Goal: Task Accomplishment & Management: Manage account settings

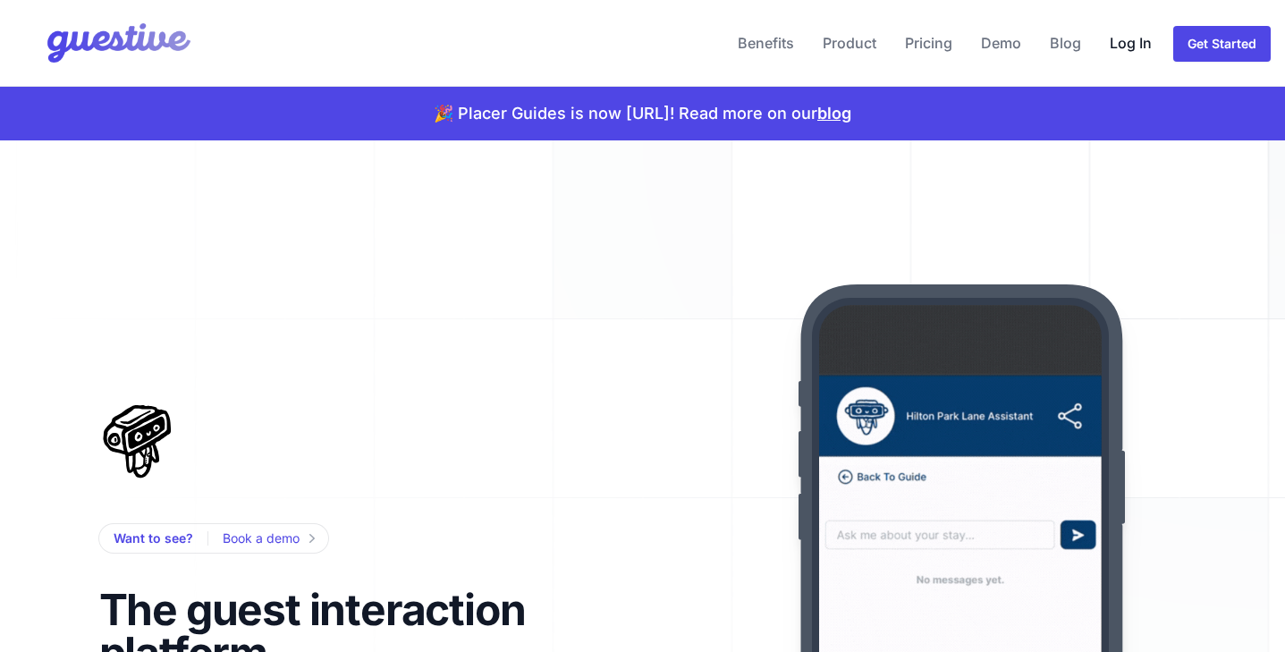
click at [1131, 42] on link "Log In" at bounding box center [1130, 42] width 56 height 43
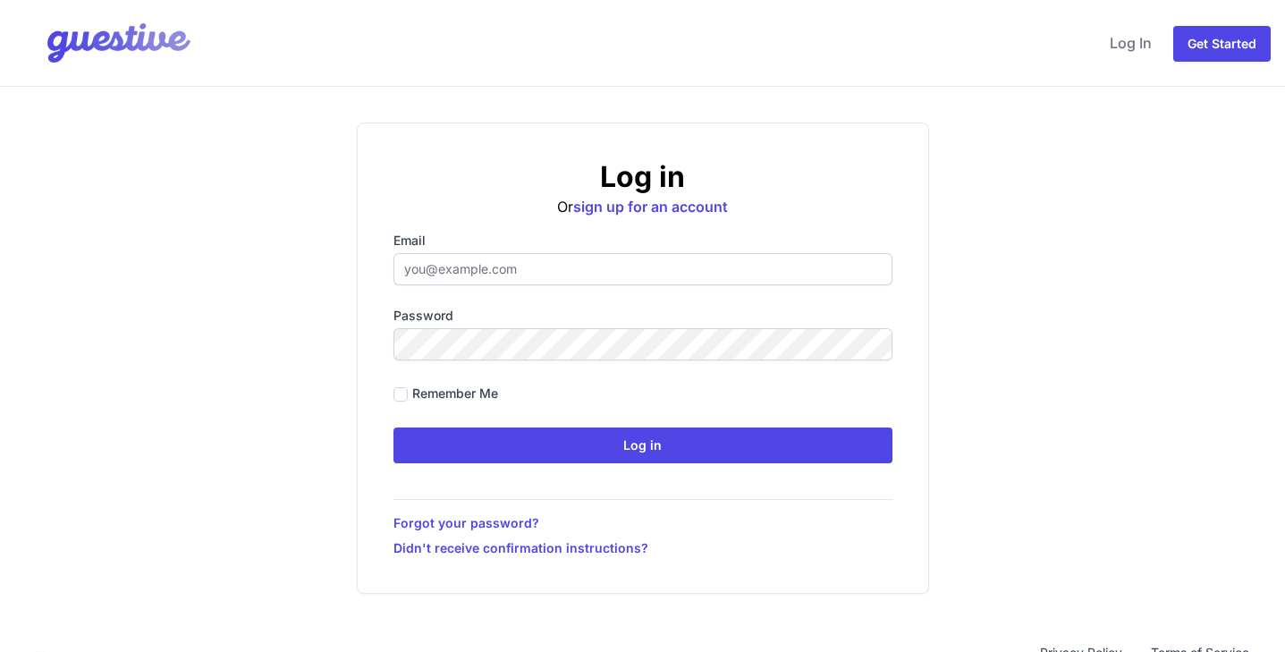
click at [437, 256] on input "Email" at bounding box center [642, 269] width 499 height 32
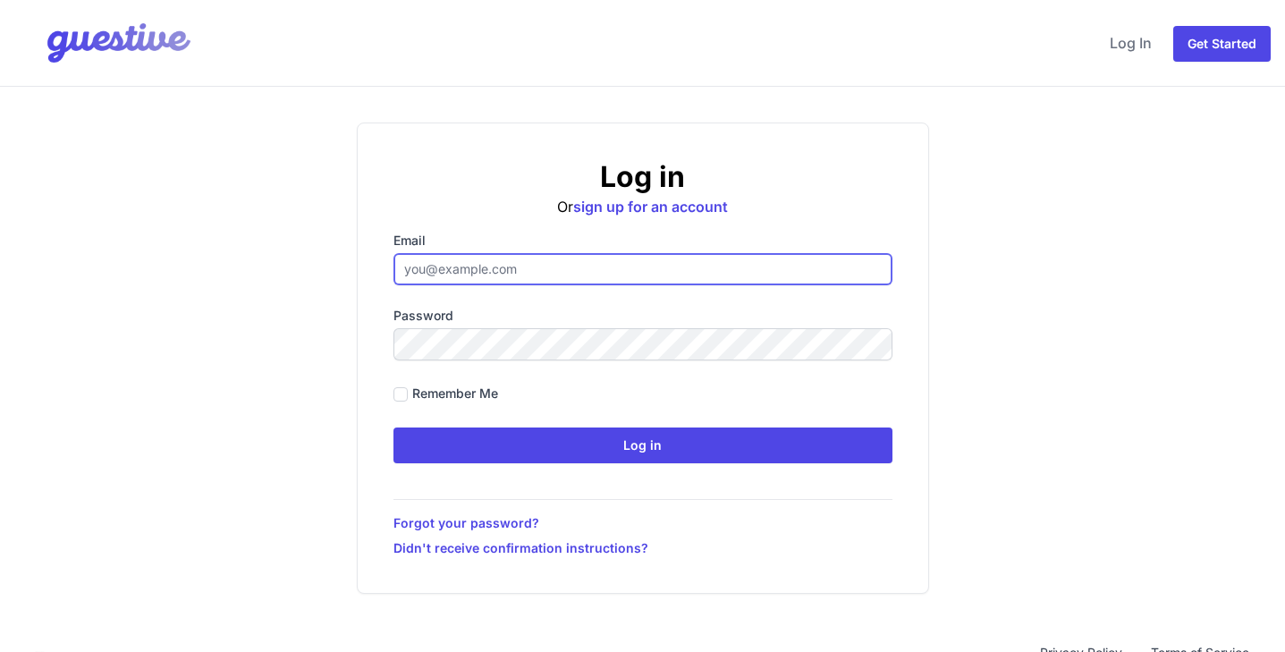
click at [494, 267] on input "Email" at bounding box center [642, 269] width 499 height 32
type input "gareth@placer-it.com"
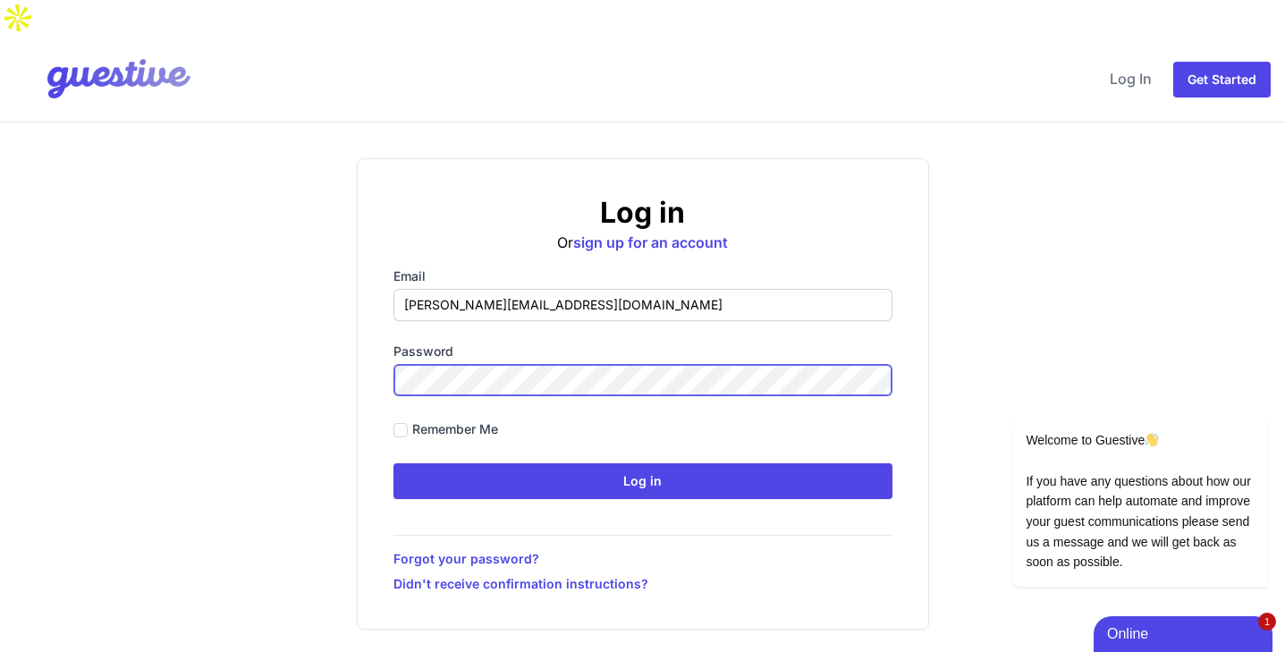
click at [393, 463] on input "Log in" at bounding box center [642, 481] width 499 height 36
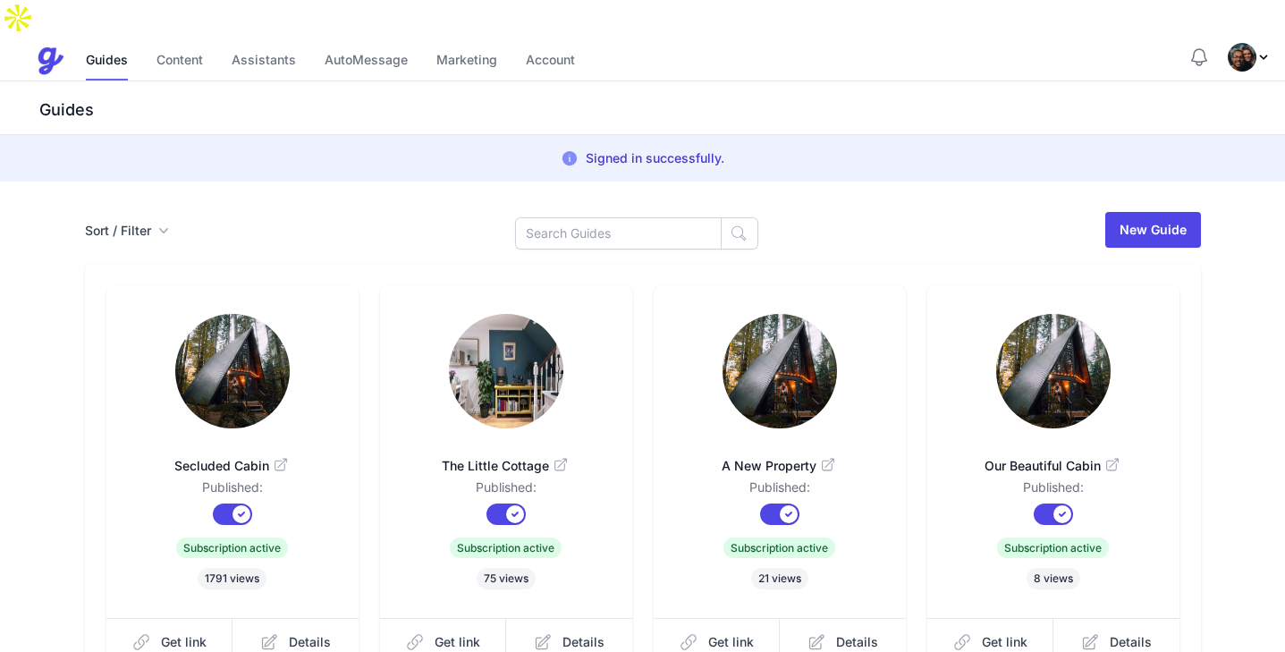
click at [1259, 50] on icon "Profile Menu" at bounding box center [1263, 57] width 14 height 14
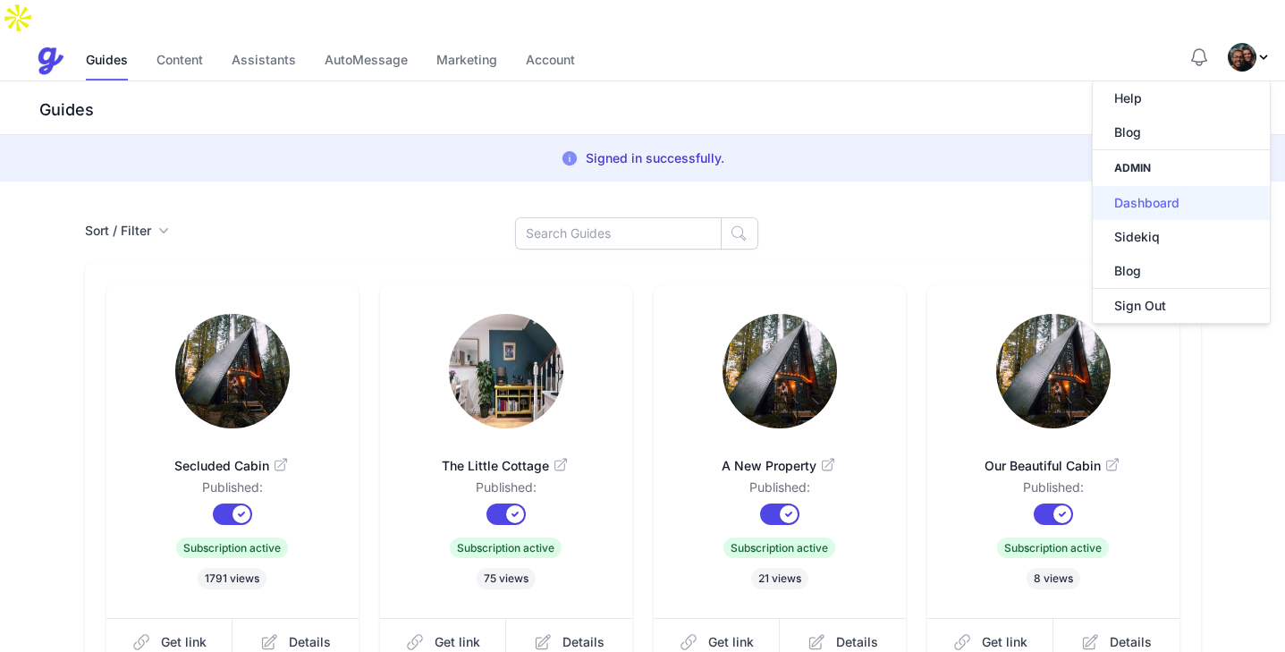
click at [1158, 186] on link "Dashboard" at bounding box center [1180, 203] width 177 height 34
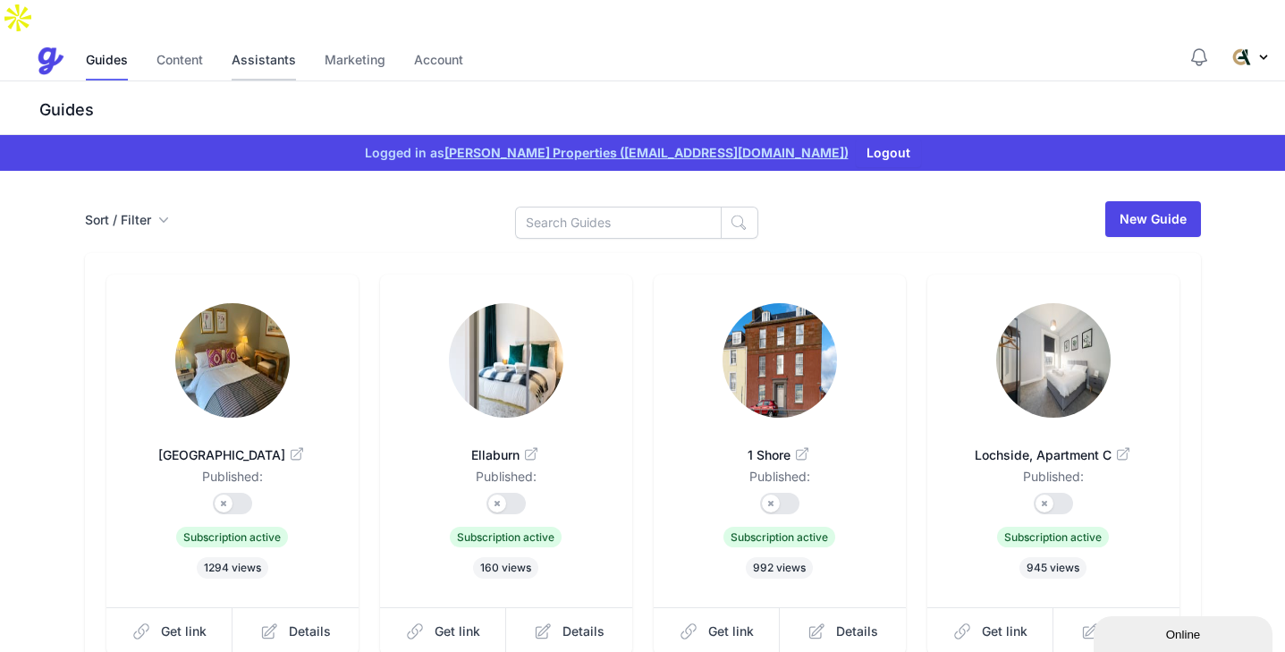
click at [263, 42] on link "Assistants" at bounding box center [264, 61] width 64 height 38
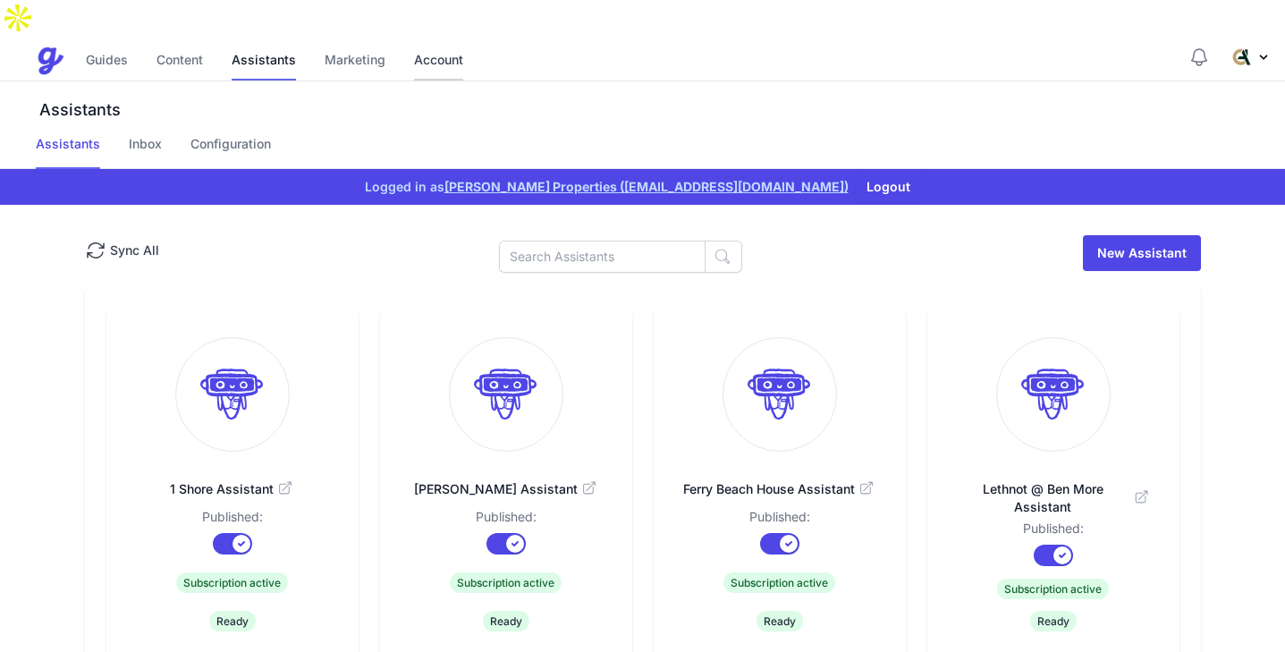
click at [445, 42] on link "Account" at bounding box center [438, 61] width 49 height 38
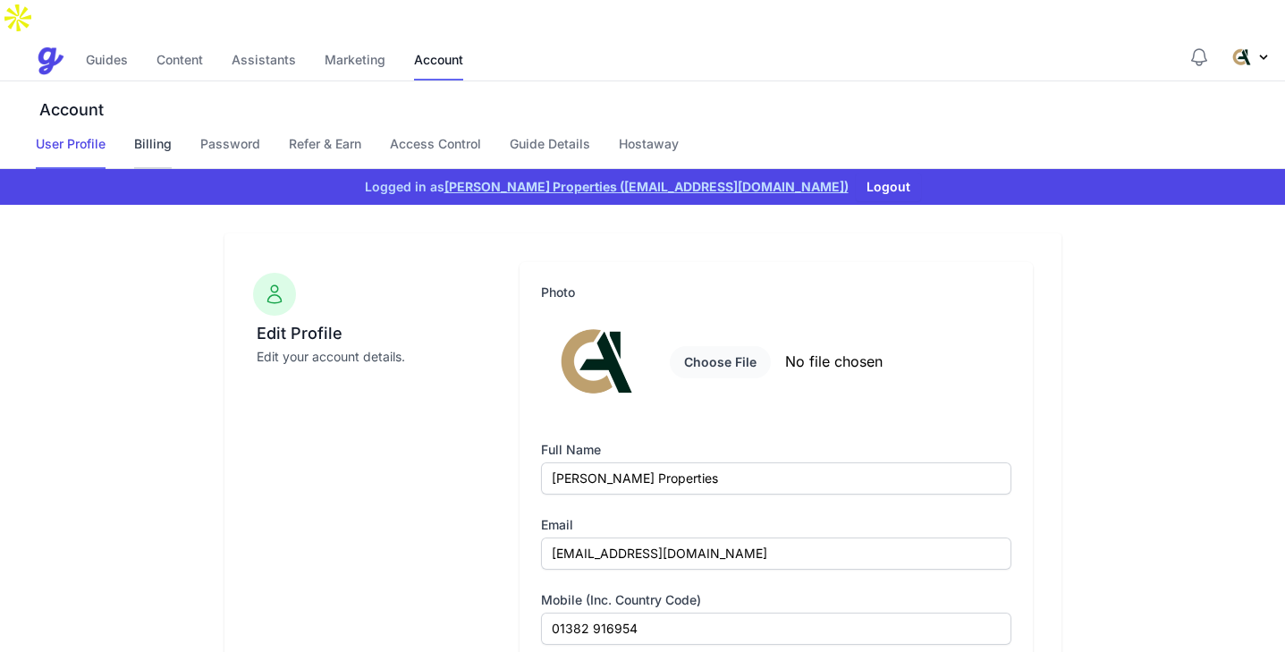
click at [154, 135] on link "Billing" at bounding box center [153, 152] width 38 height 34
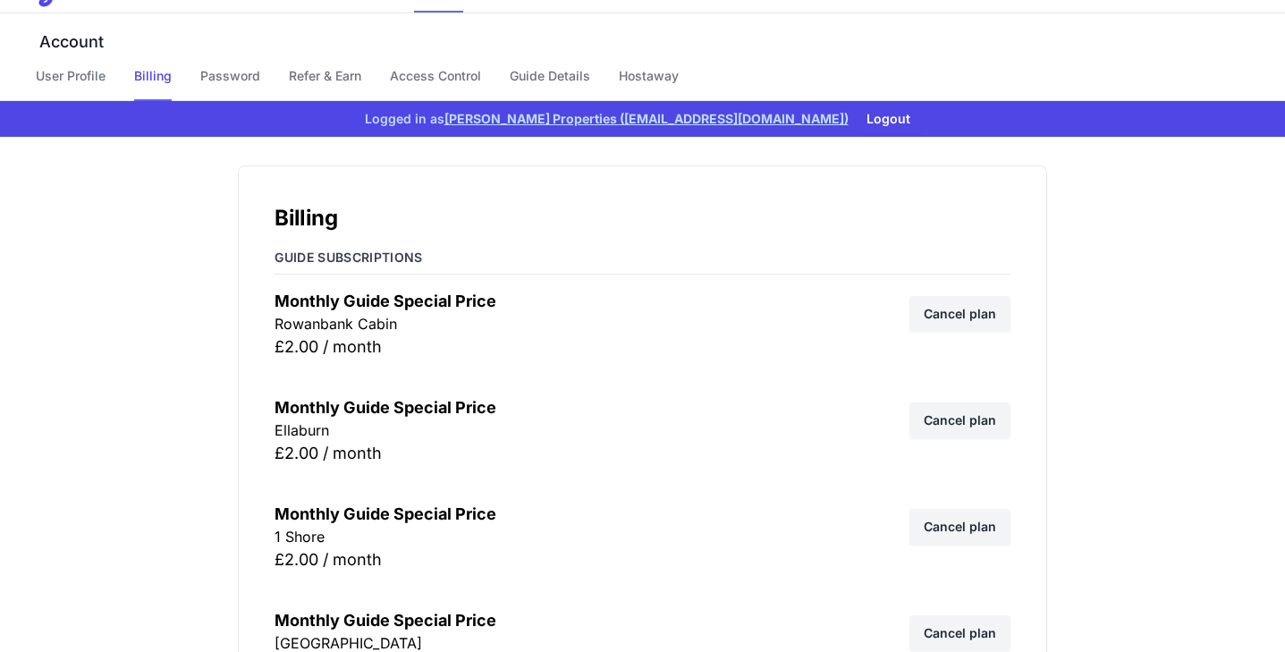
scroll to position [69, 0]
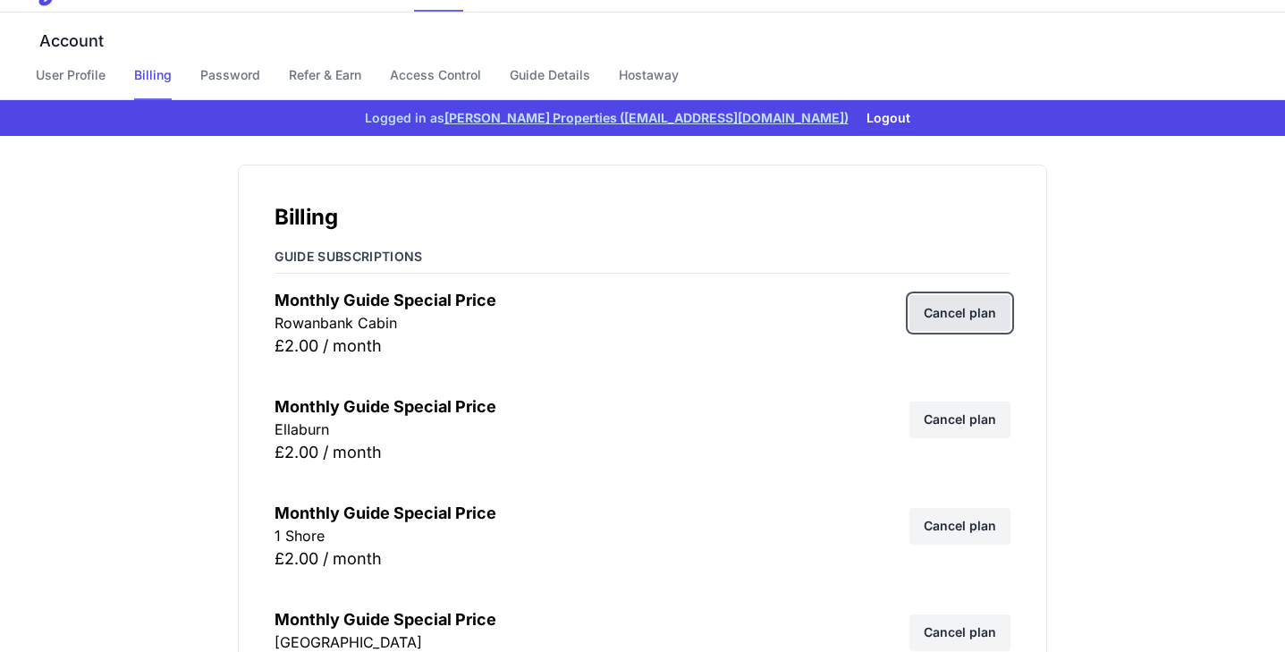
click at [956, 295] on link "Cancel plan" at bounding box center [959, 313] width 101 height 36
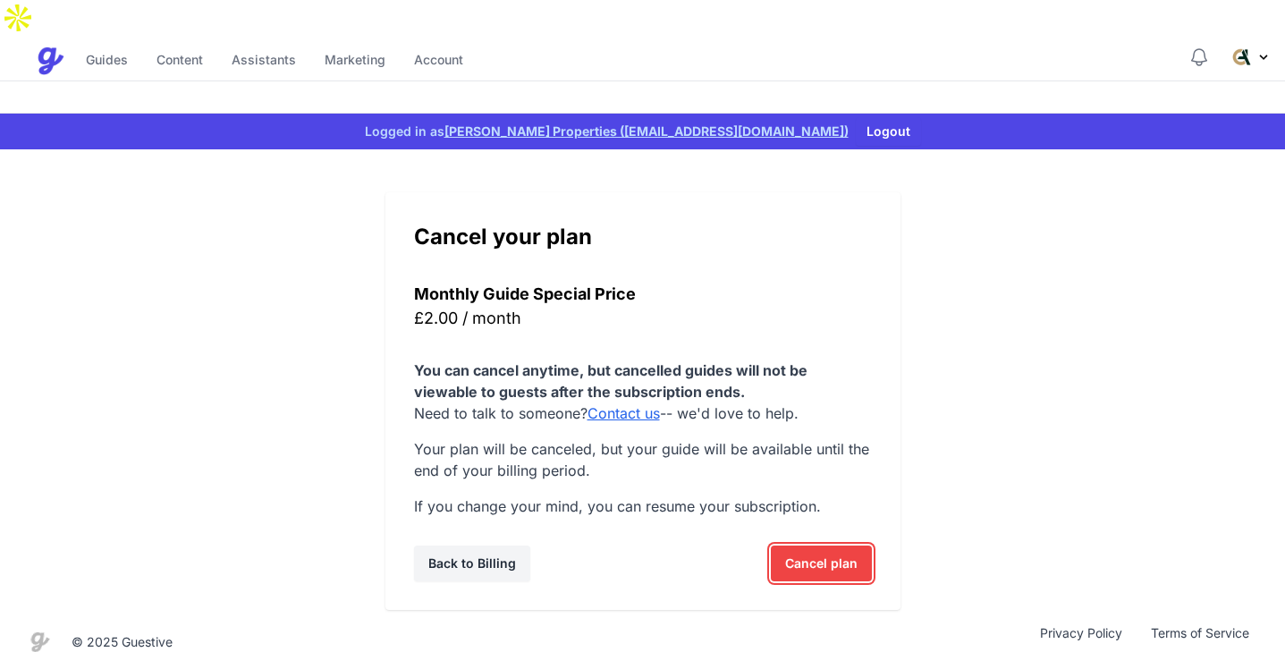
click at [802, 545] on span "Cancel plan" at bounding box center [821, 563] width 72 height 36
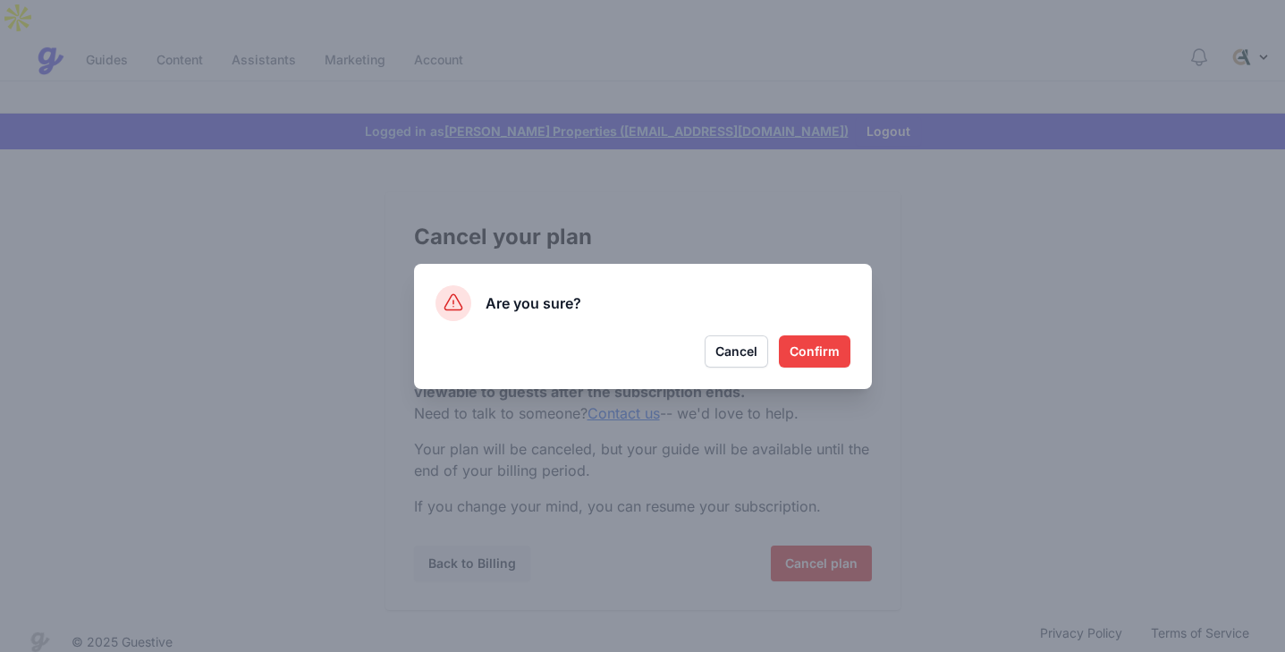
click at [809, 357] on button "Confirm" at bounding box center [815, 351] width 72 height 32
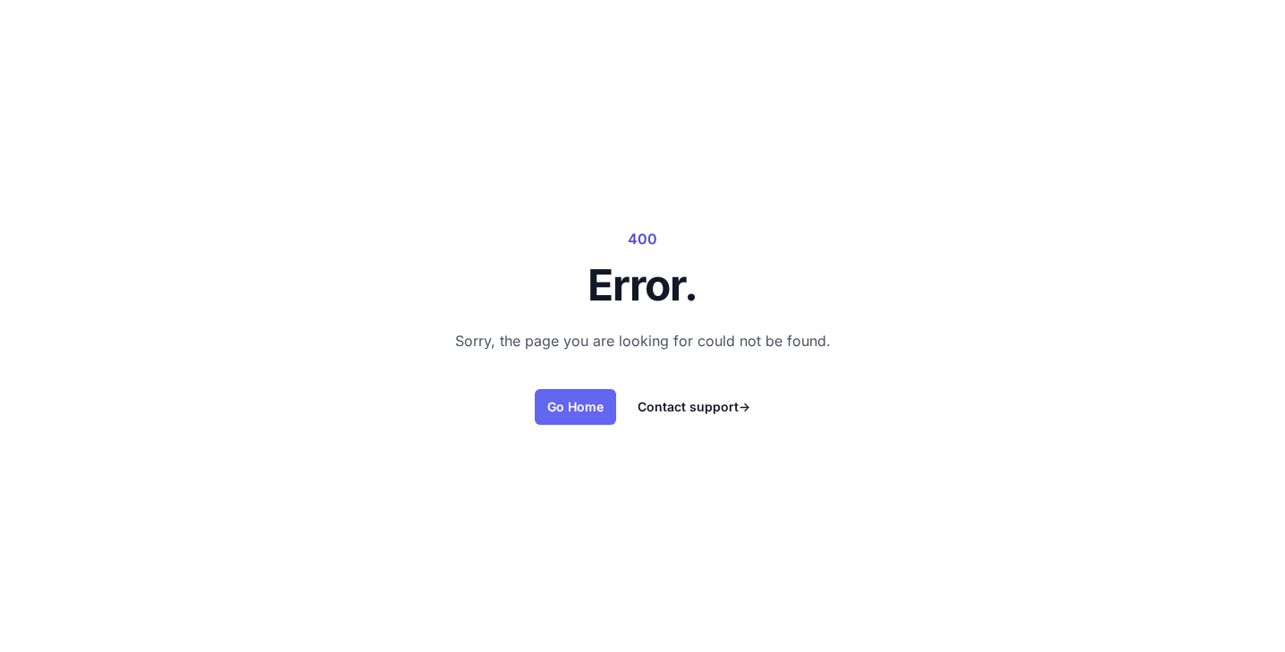
click at [577, 404] on link "Go Home" at bounding box center [575, 407] width 81 height 36
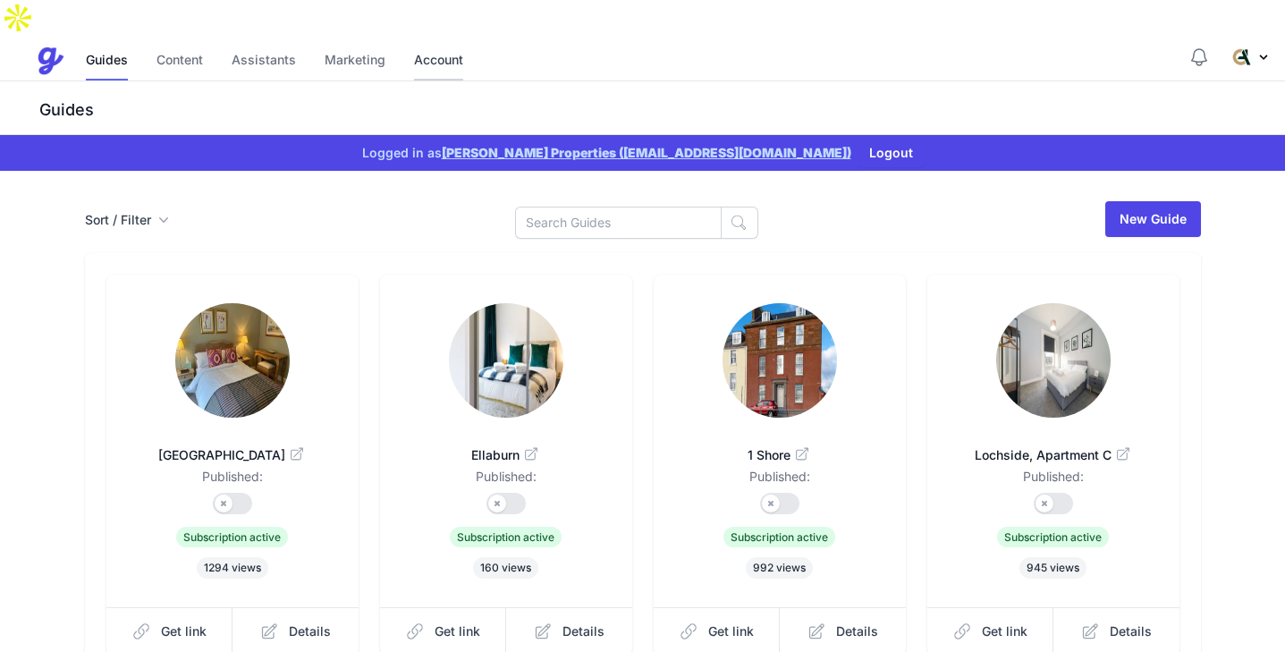
click at [430, 42] on link "Account" at bounding box center [438, 61] width 49 height 38
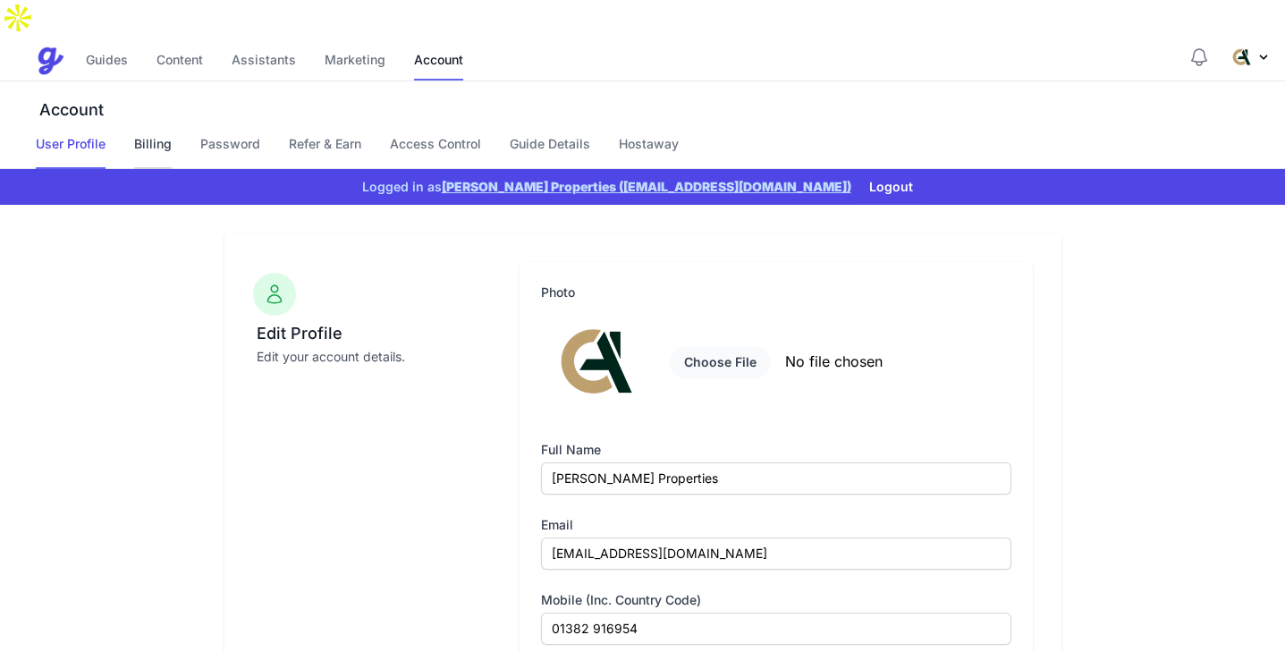
click at [152, 135] on link "Billing" at bounding box center [153, 152] width 38 height 34
click at [148, 135] on link "Billing" at bounding box center [153, 152] width 38 height 34
click at [241, 135] on link "Password" at bounding box center [230, 152] width 60 height 34
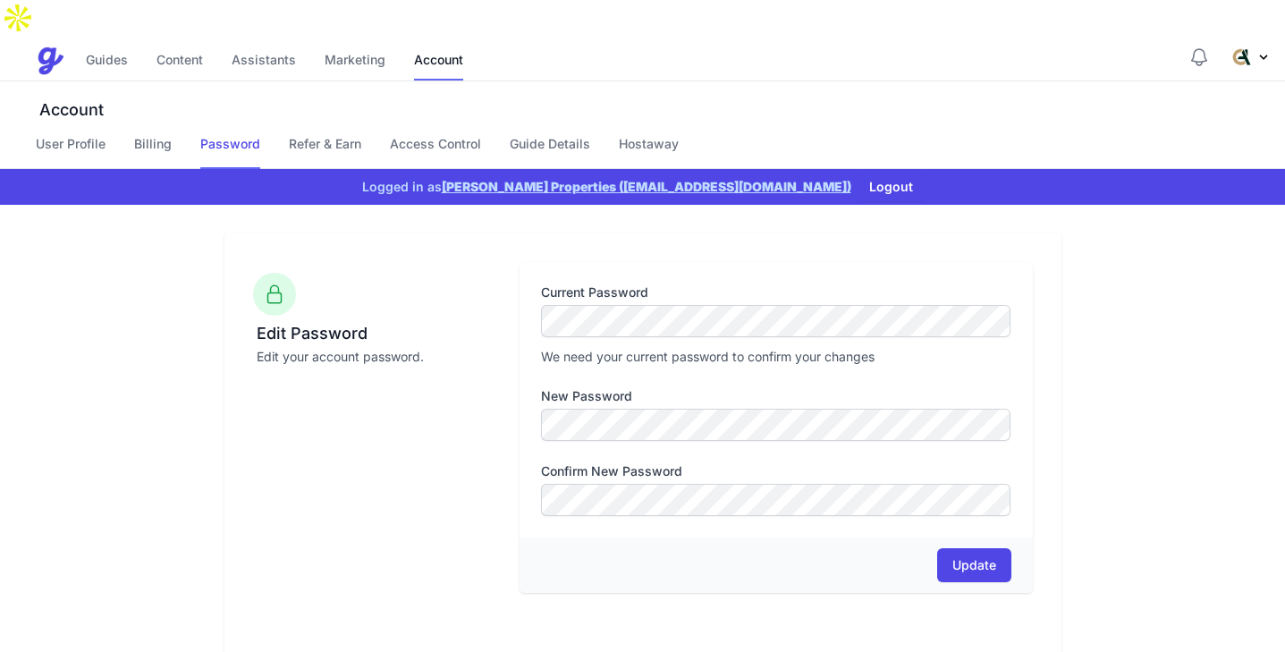
click at [173, 135] on nav "User Profile Billing Password Refer & Earn Access Control Guide Details Hostaway" at bounding box center [660, 152] width 1249 height 34
click at [156, 135] on link "Billing" at bounding box center [153, 152] width 38 height 34
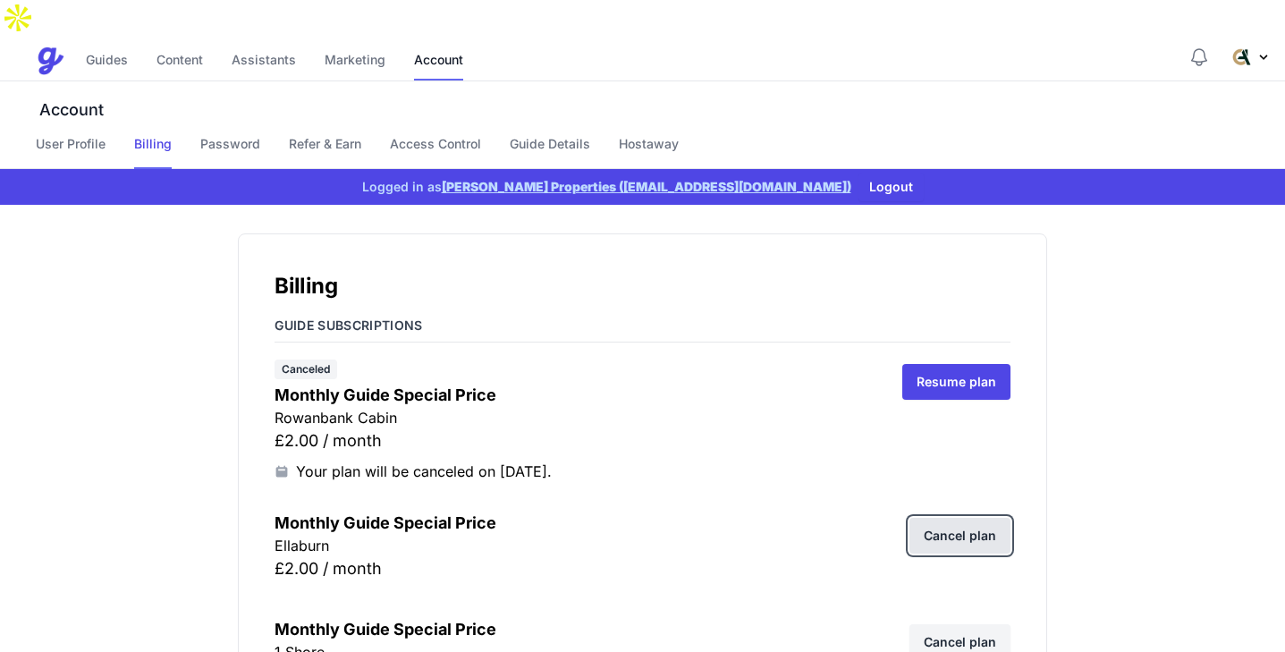
click at [950, 518] on link "Cancel plan" at bounding box center [959, 536] width 101 height 36
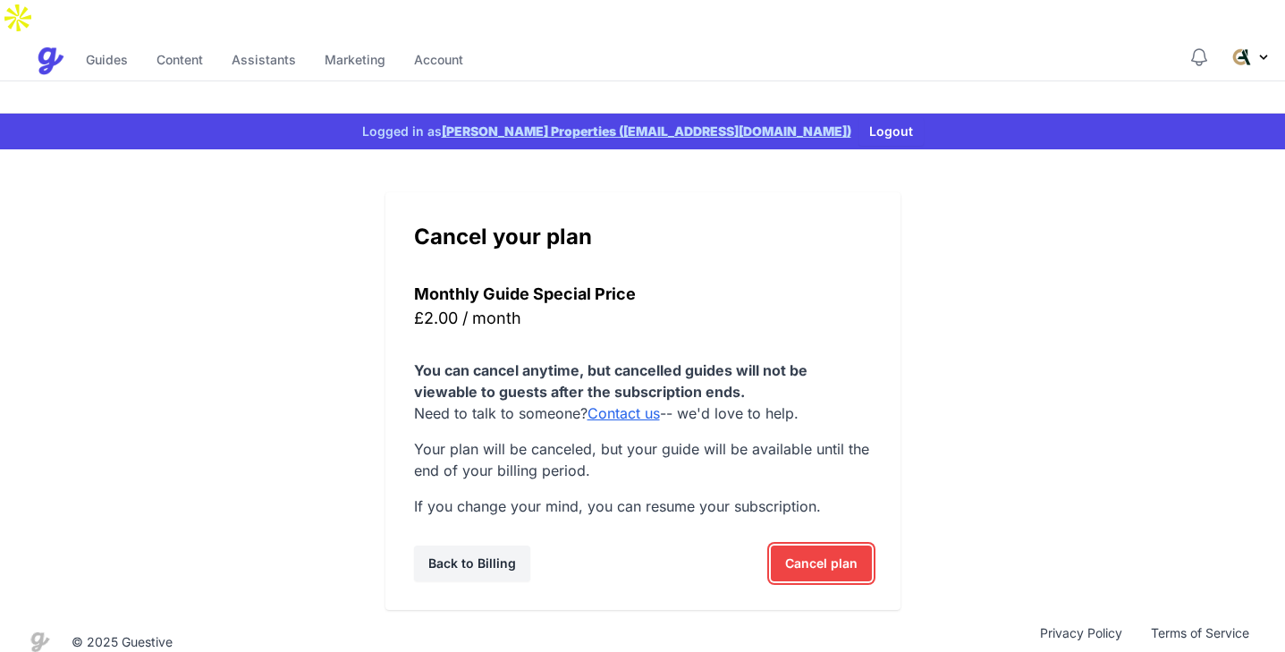
click at [810, 545] on span "Cancel plan" at bounding box center [821, 563] width 72 height 36
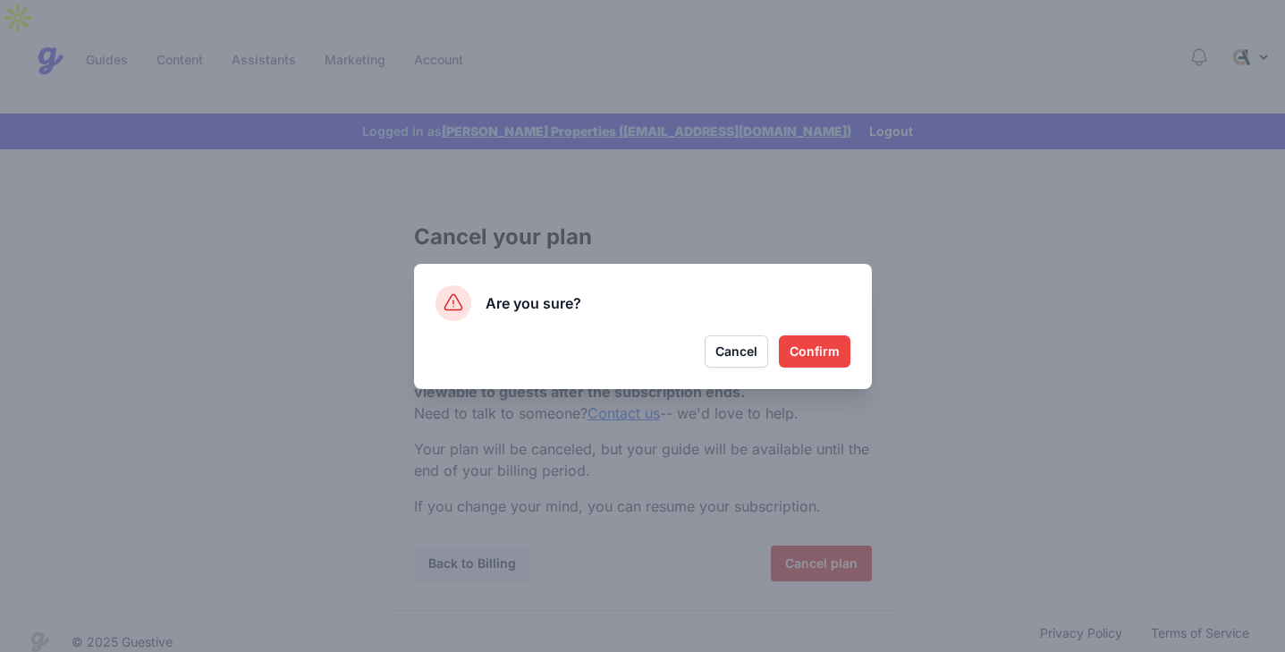
click at [812, 358] on button "Confirm" at bounding box center [815, 351] width 72 height 32
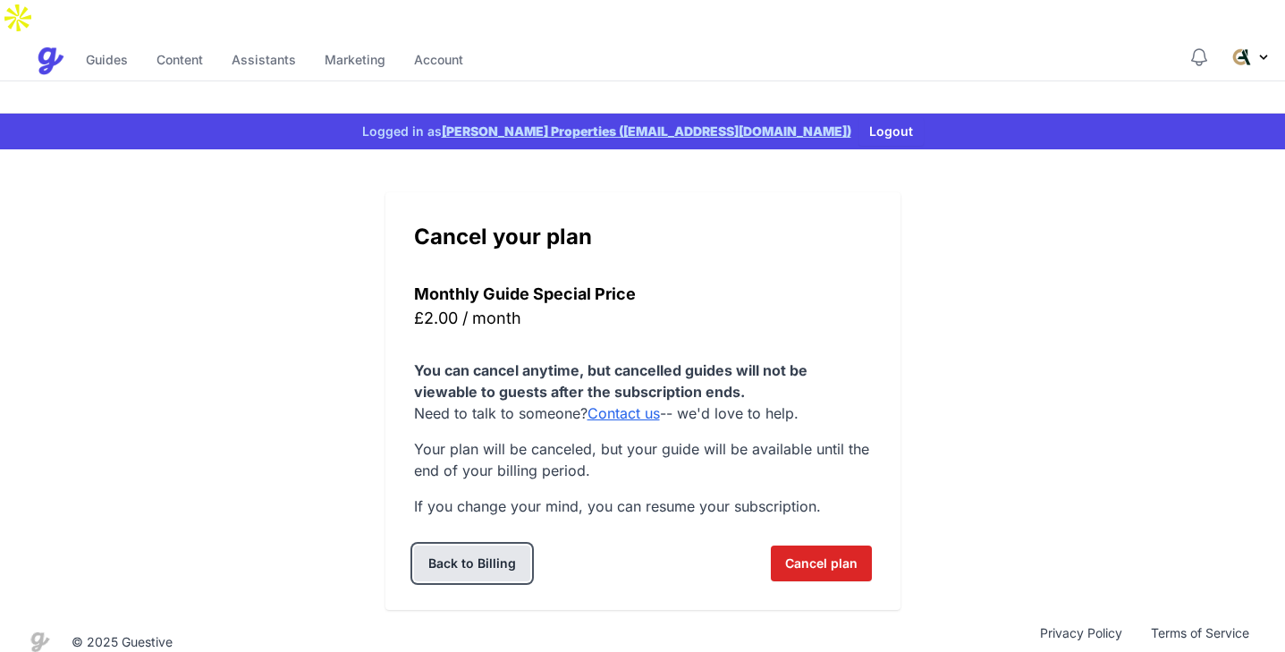
click at [479, 545] on link "Back to Billing" at bounding box center [472, 563] width 116 height 36
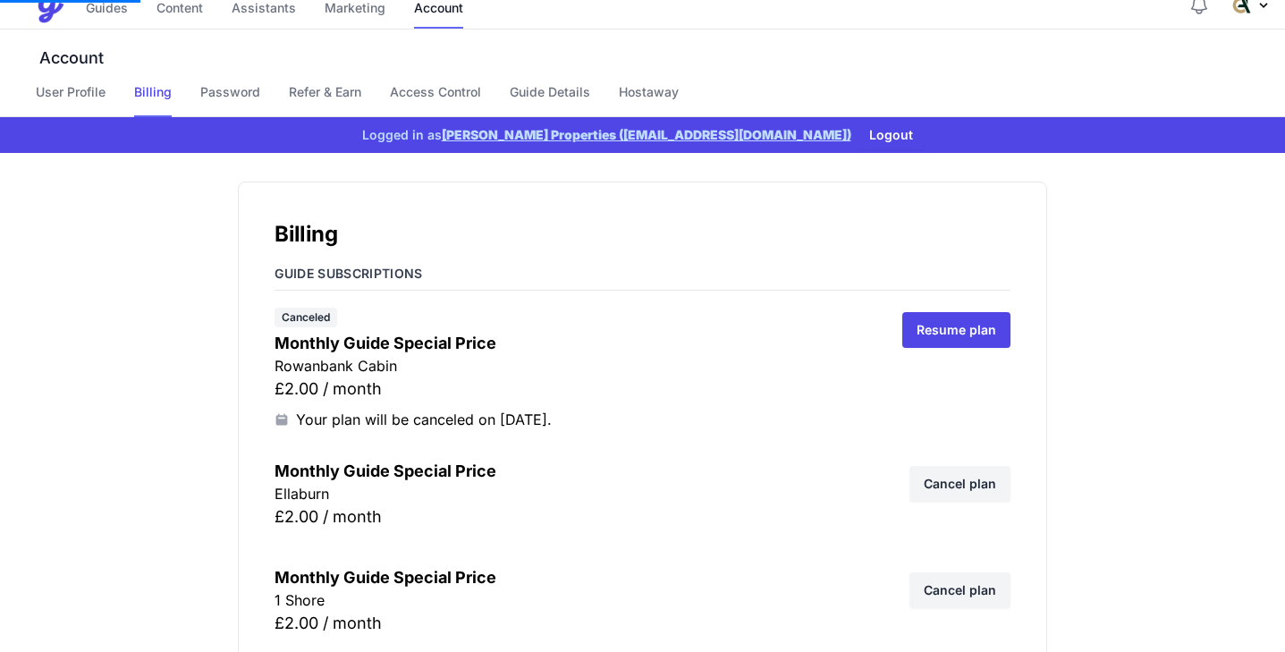
scroll to position [62, 0]
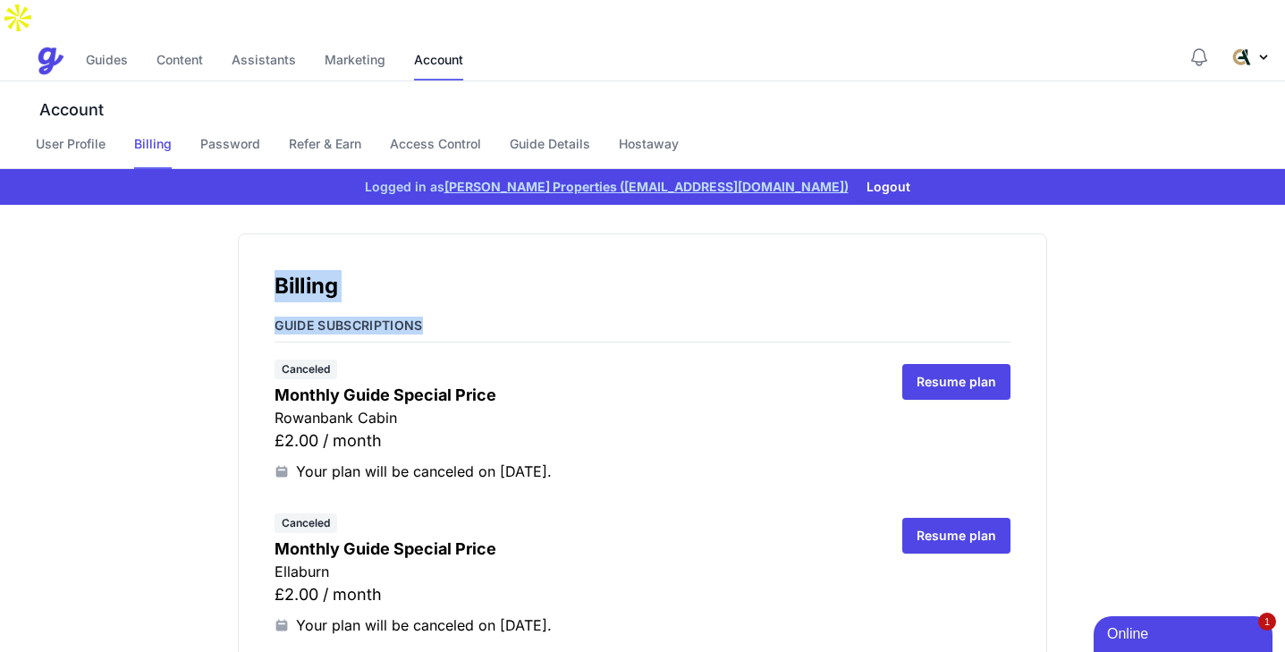
drag, startPoint x: 265, startPoint y: 237, endPoint x: 466, endPoint y: 296, distance: 209.6
click at [466, 316] on h5 "Guide subscriptions" at bounding box center [642, 329] width 736 height 26
drag, startPoint x: 466, startPoint y: 296, endPoint x: 286, endPoint y: 255, distance: 184.3
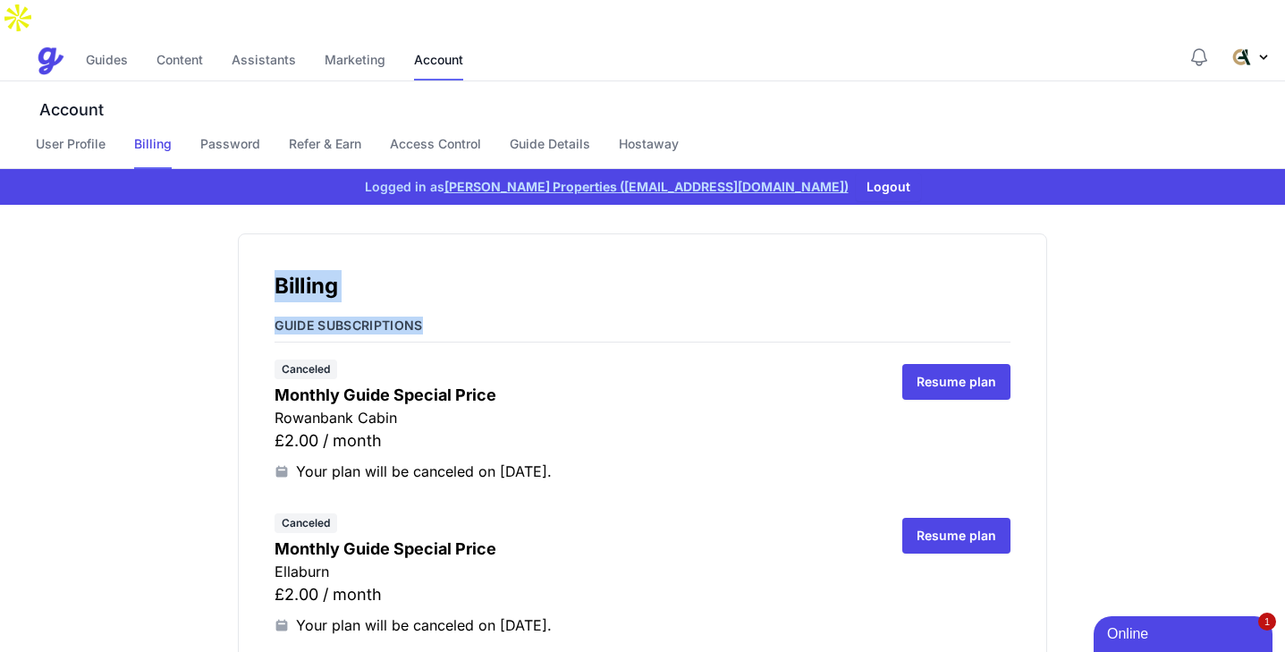
click at [283, 270] on h1 "Billing" at bounding box center [642, 286] width 736 height 32
drag, startPoint x: 287, startPoint y: 252, endPoint x: 438, endPoint y: 267, distance: 151.8
drag, startPoint x: 437, startPoint y: 297, endPoint x: 246, endPoint y: 245, distance: 198.2
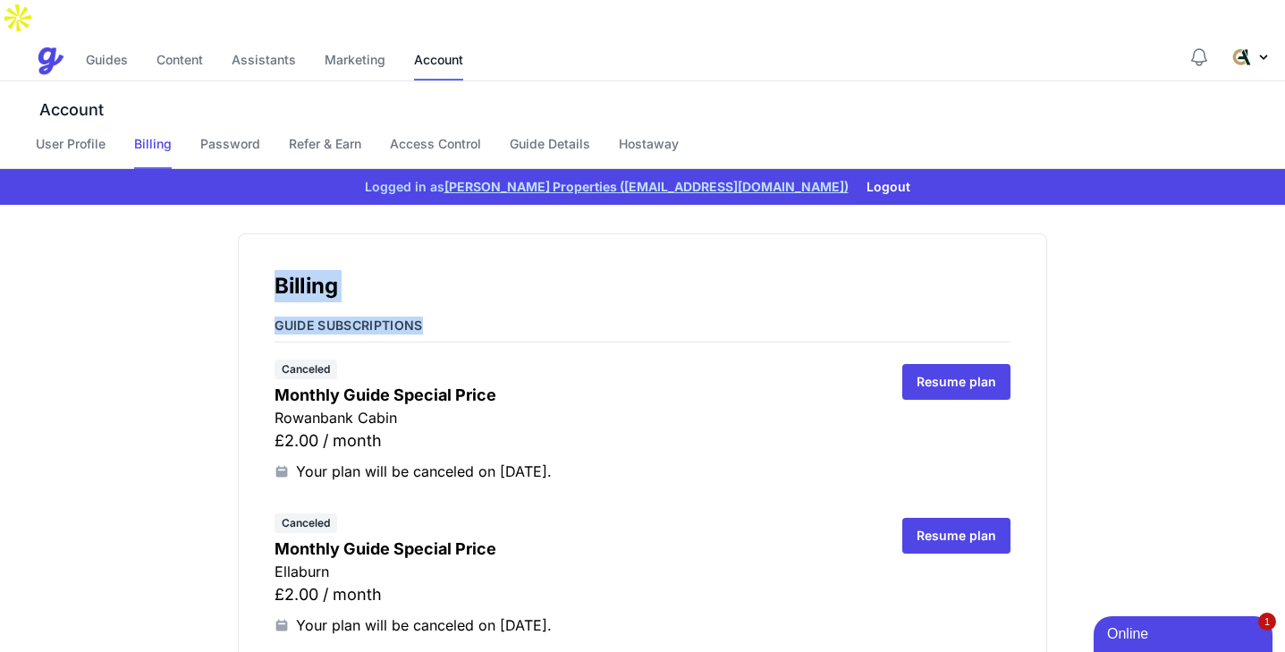
drag, startPoint x: 453, startPoint y: 289, endPoint x: 282, endPoint y: 255, distance: 175.0
click at [282, 270] on h1 "Billing" at bounding box center [642, 286] width 736 height 32
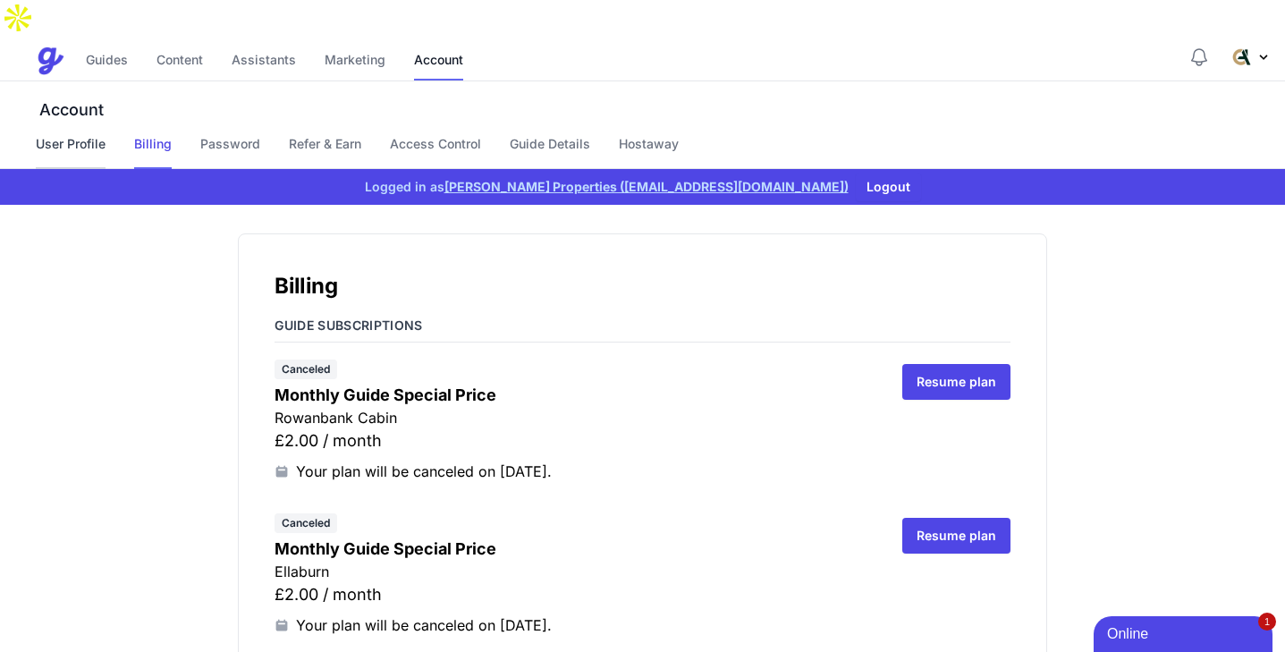
click at [89, 135] on link "User Profile" at bounding box center [71, 152] width 70 height 34
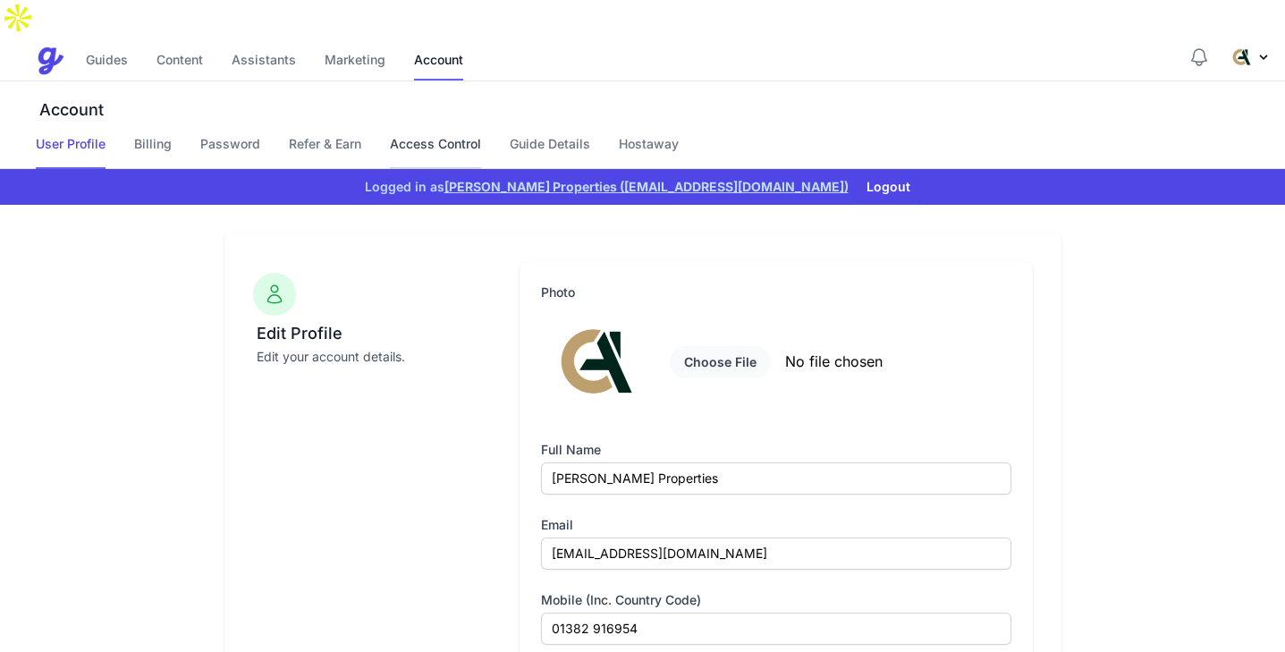
click at [449, 135] on link "Access Control" at bounding box center [435, 152] width 91 height 34
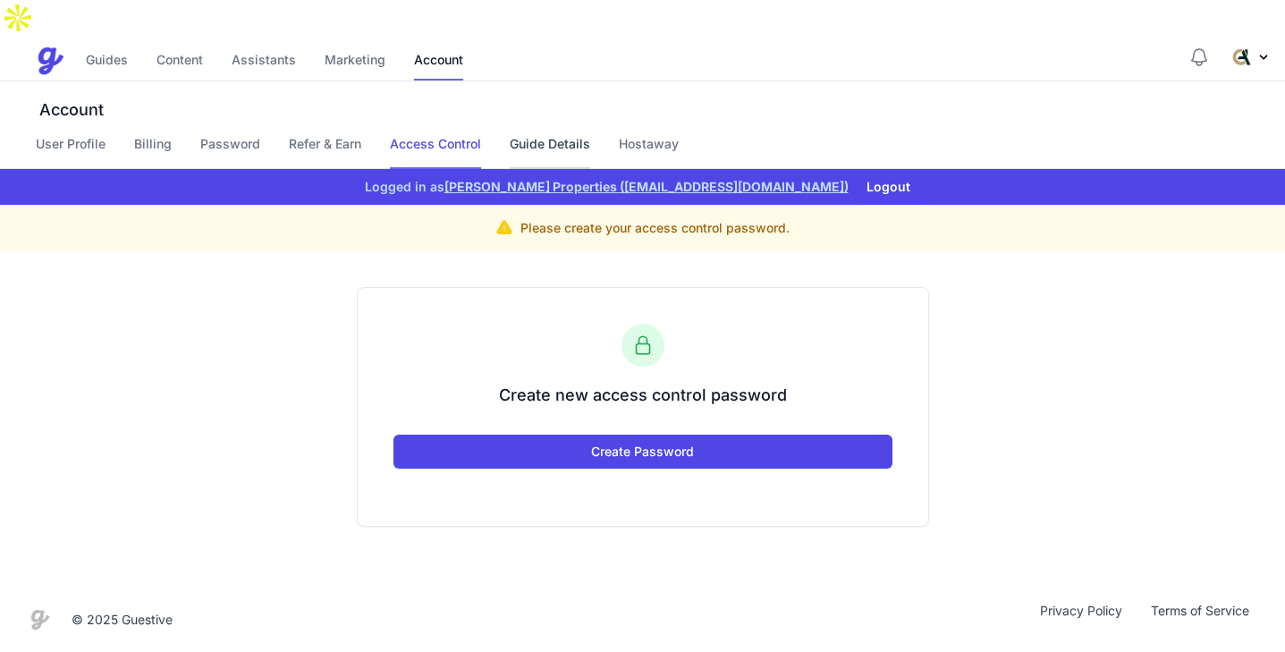
click at [563, 135] on link "Guide Details" at bounding box center [550, 152] width 80 height 34
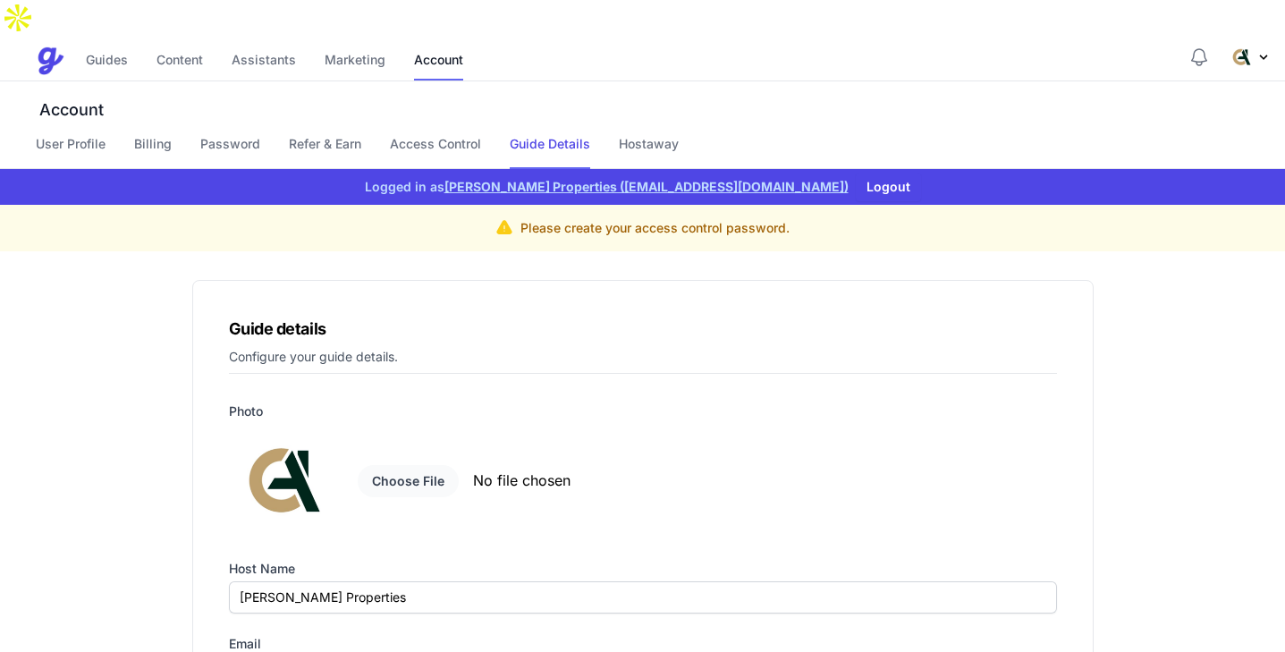
click at [1242, 43] on img "Profile Menu" at bounding box center [1241, 57] width 29 height 29
click at [915, 81] on div "Account User Profile Billing Password Refer & Earn Access Control Guide Details…" at bounding box center [642, 125] width 1285 height 88
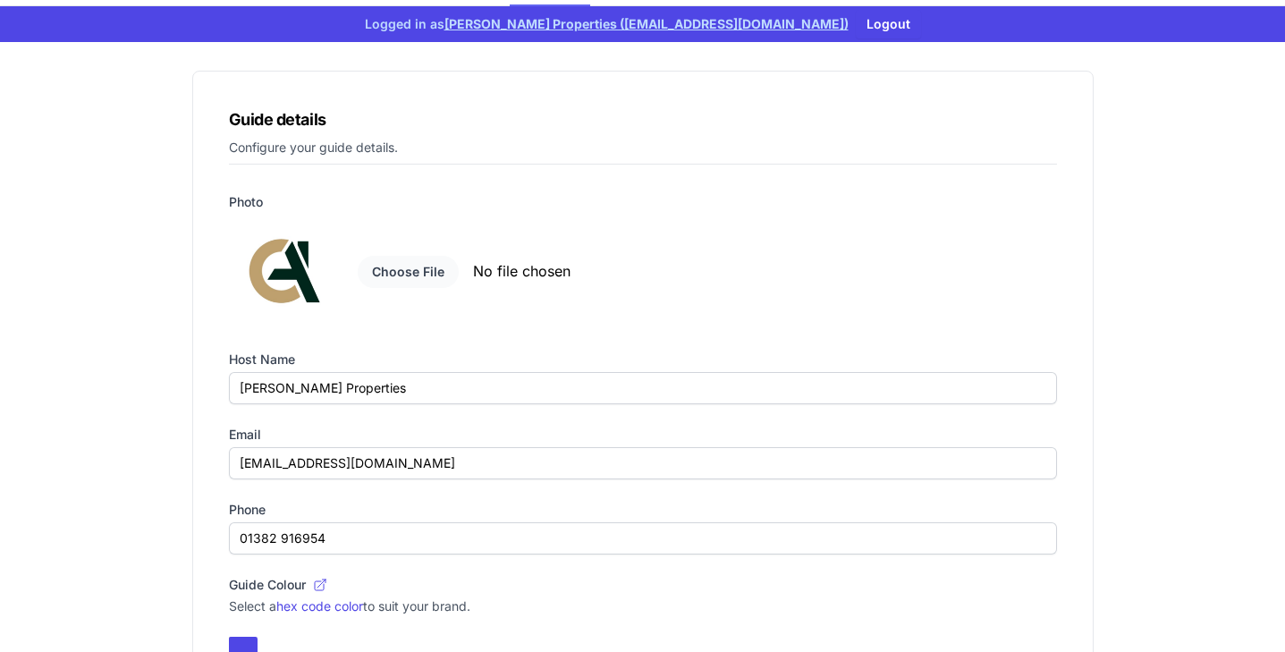
scroll to position [164, 0]
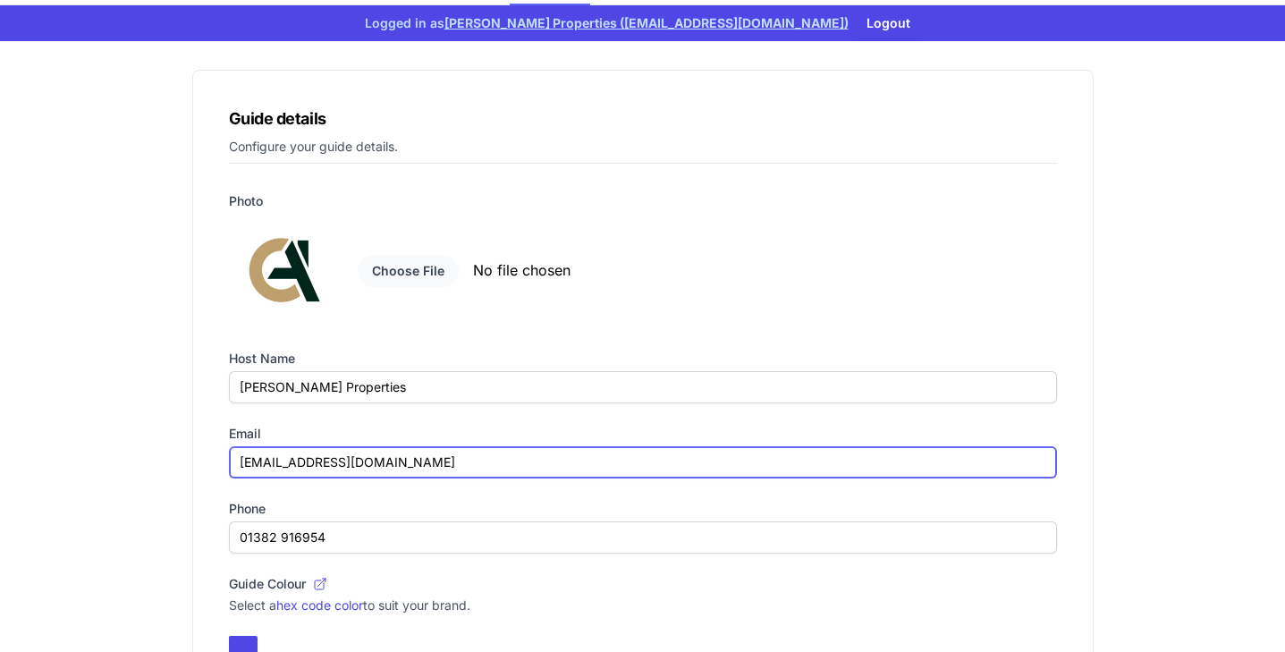
drag, startPoint x: 499, startPoint y: 428, endPoint x: 186, endPoint y: 428, distance: 312.9
click at [186, 428] on div "Guide details Configure your guide details. Photo Host name Clark Anderson Prop…" at bounding box center [642, 572] width 915 height 1005
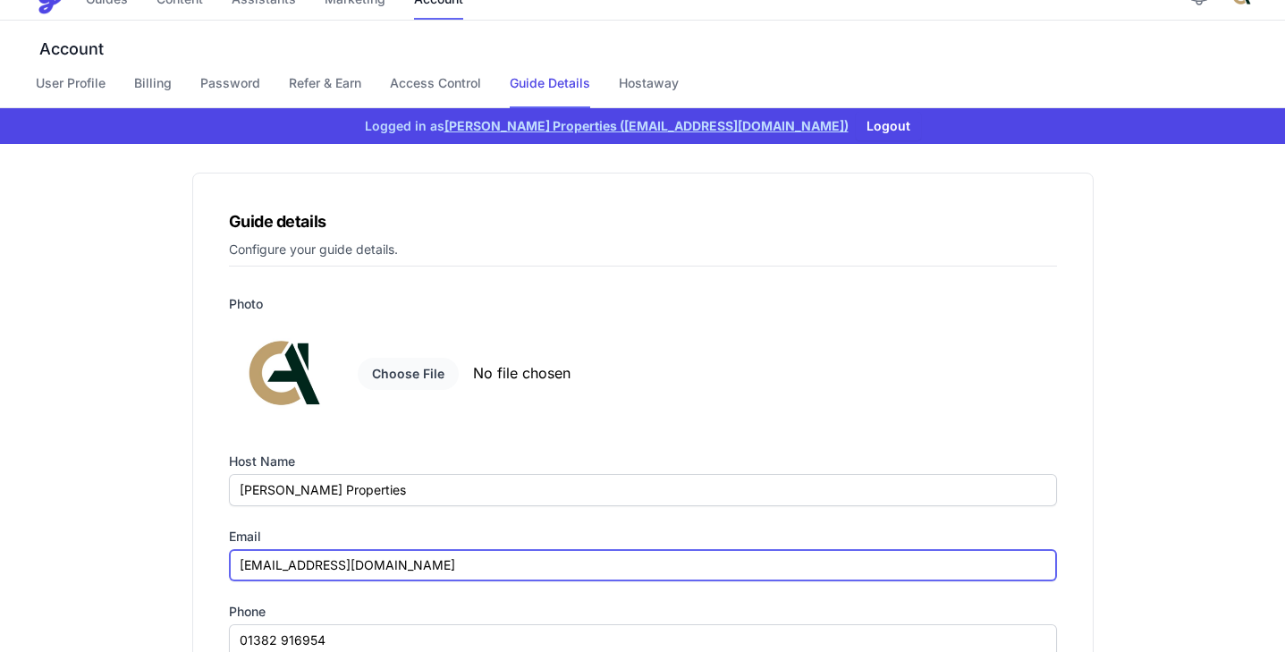
scroll to position [0, 0]
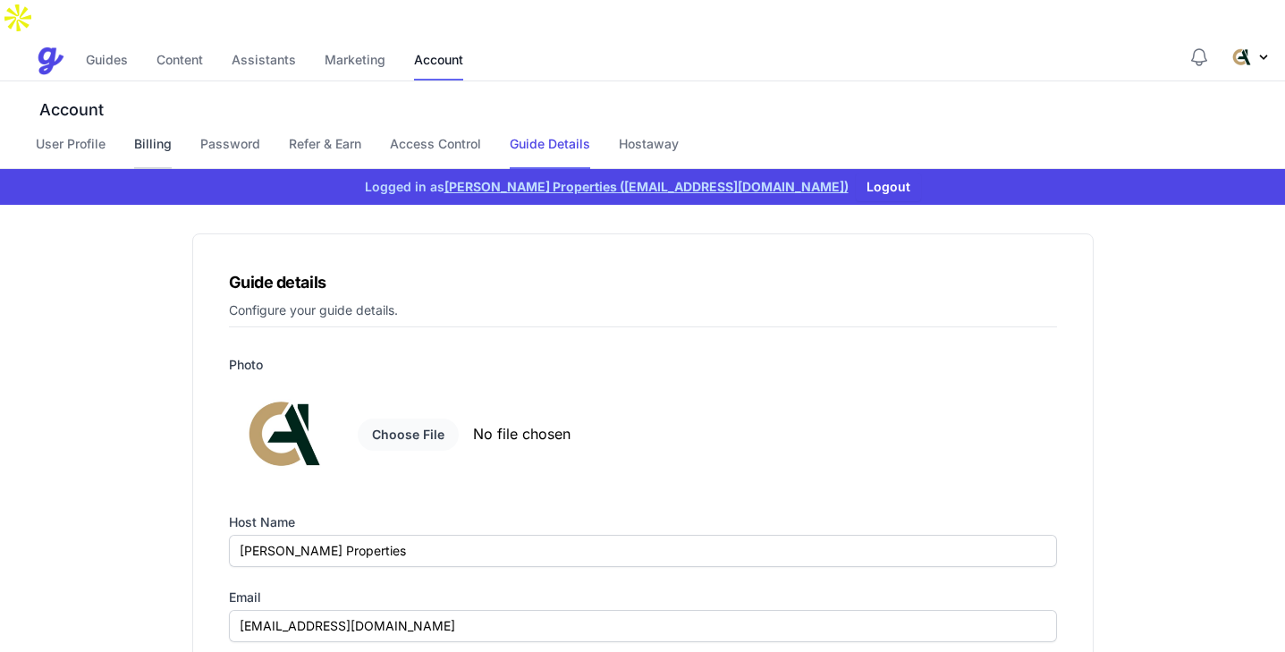
click at [143, 135] on link "Billing" at bounding box center [153, 152] width 38 height 34
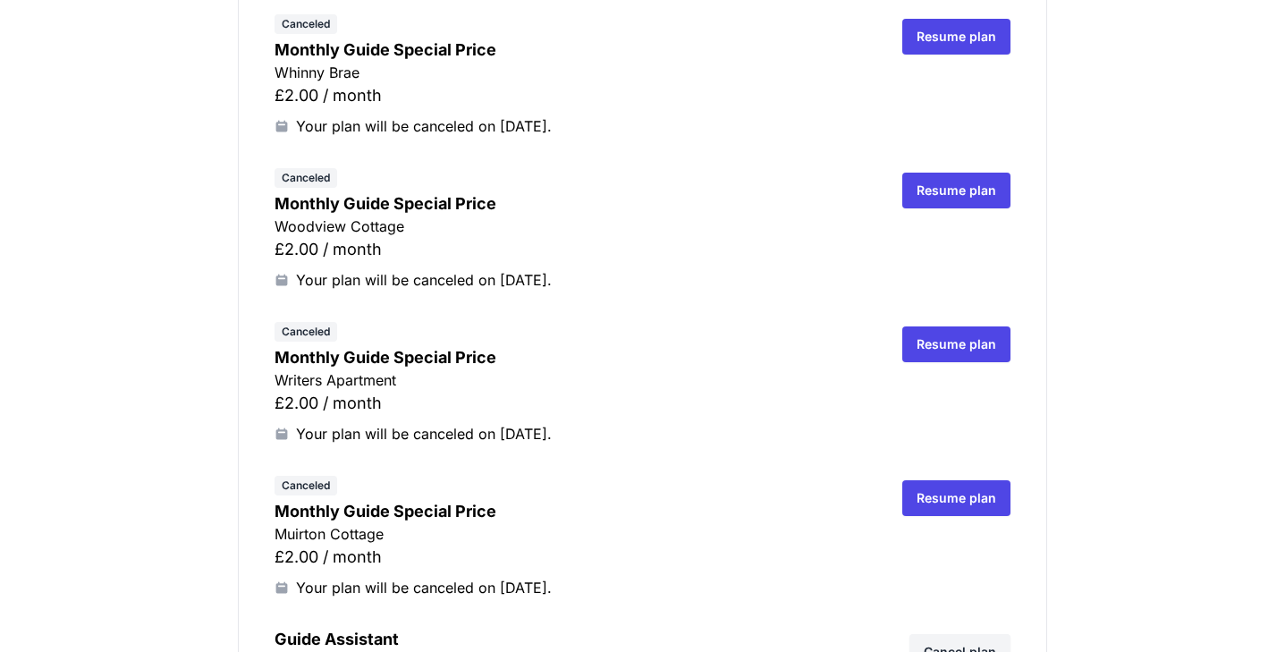
scroll to position [8524, 0]
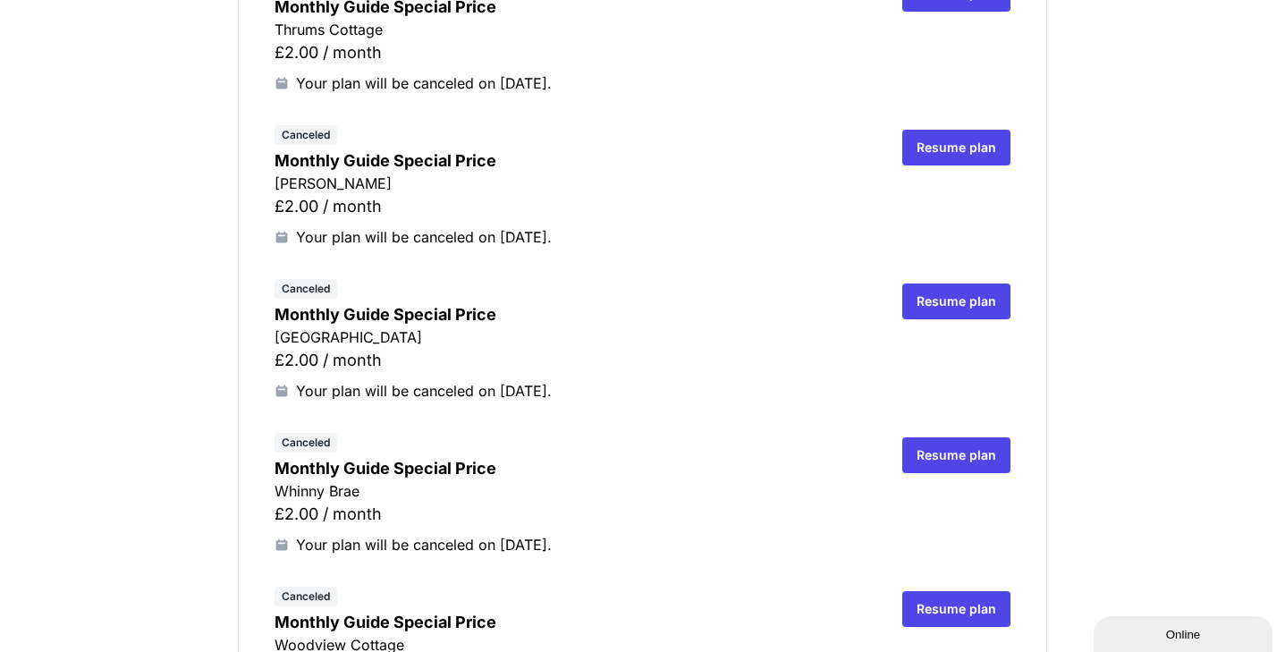
scroll to position [8082, 0]
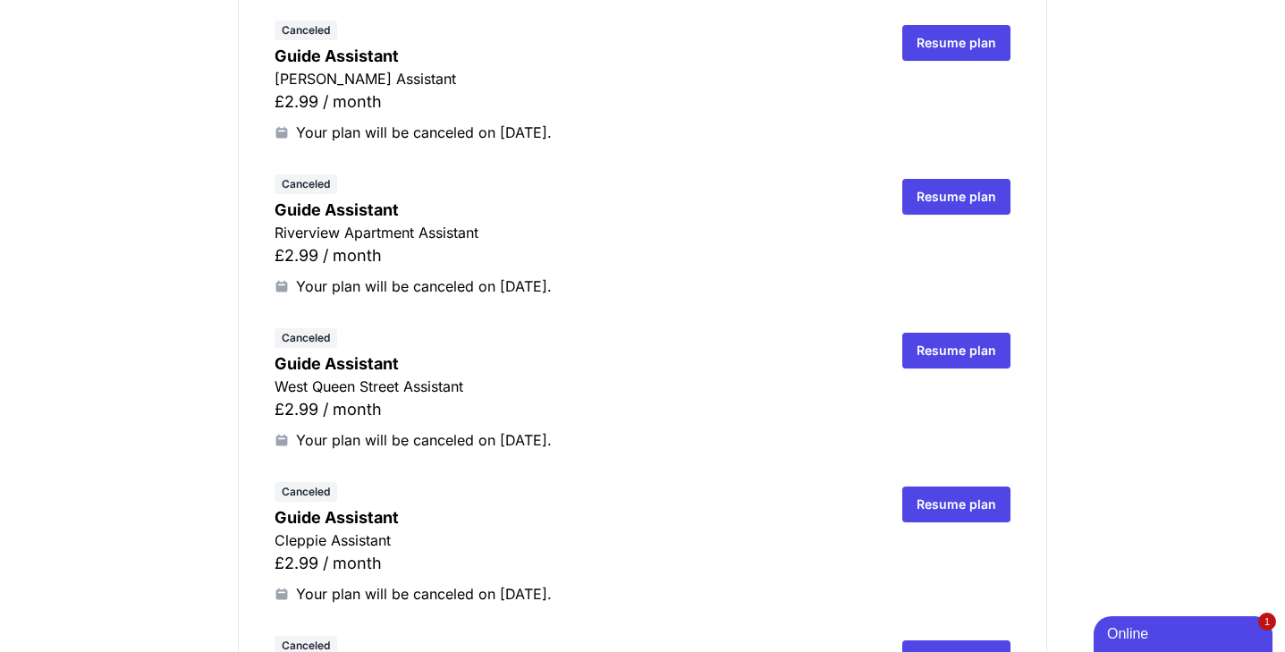
scroll to position [16318, 0]
